Goal: Find specific page/section: Find specific page/section

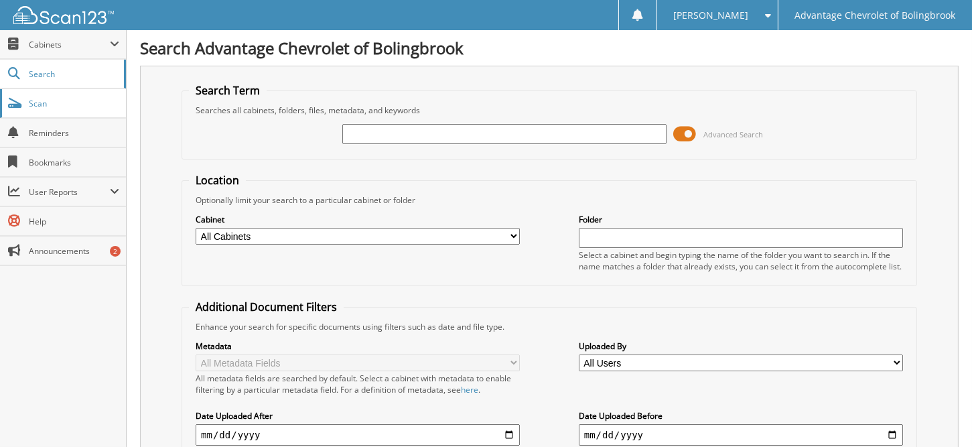
click at [51, 102] on span "Scan" at bounding box center [74, 103] width 90 height 11
click at [66, 74] on span "Search" at bounding box center [73, 73] width 88 height 11
click at [542, 143] on div at bounding box center [504, 134] width 324 height 23
click at [529, 139] on input "text" at bounding box center [504, 134] width 324 height 20
type input "59432"
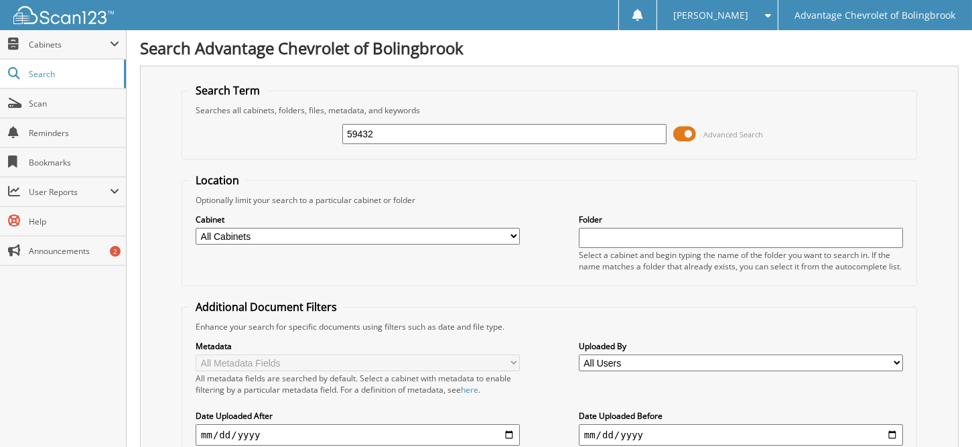
click at [82, 111] on link "Scan" at bounding box center [63, 103] width 126 height 29
